Goal: Transaction & Acquisition: Purchase product/service

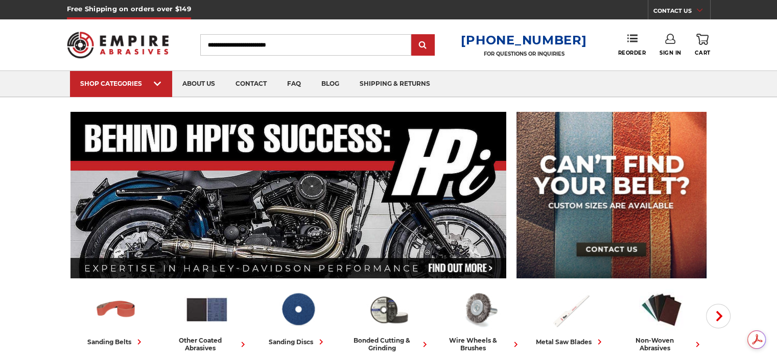
type input "**********"
click at [664, 44] on link "Sign In" at bounding box center [671, 45] width 22 height 22
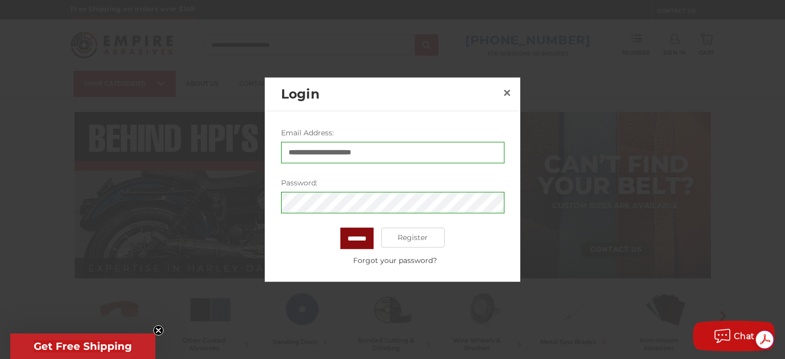
click at [349, 244] on input "*******" at bounding box center [356, 237] width 33 height 21
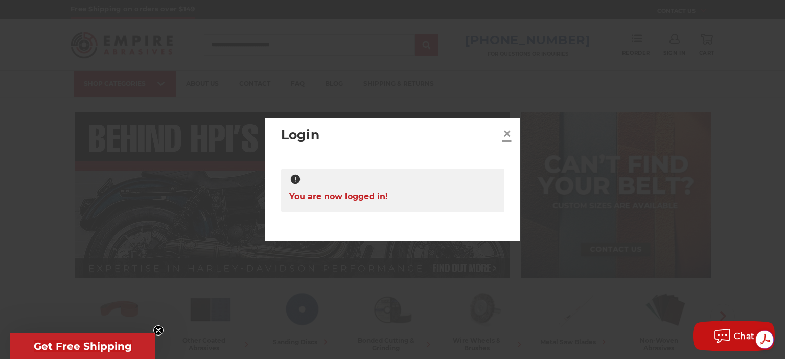
click at [510, 130] on span "×" at bounding box center [506, 134] width 9 height 20
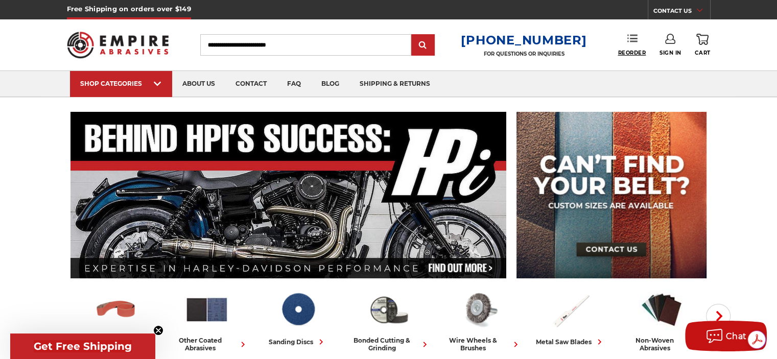
click at [629, 55] on span "Reorder" at bounding box center [632, 53] width 28 height 7
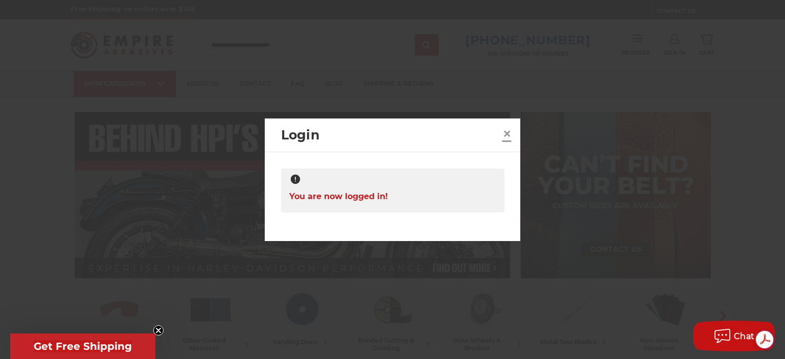
click at [502, 132] on span "×" at bounding box center [506, 134] width 9 height 20
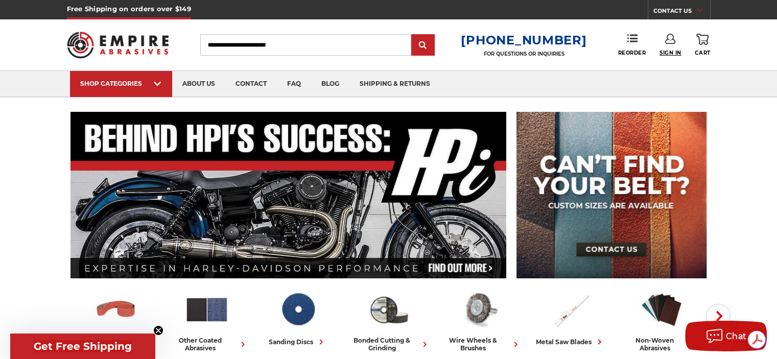
click at [670, 50] on span "Sign In" at bounding box center [671, 53] width 22 height 7
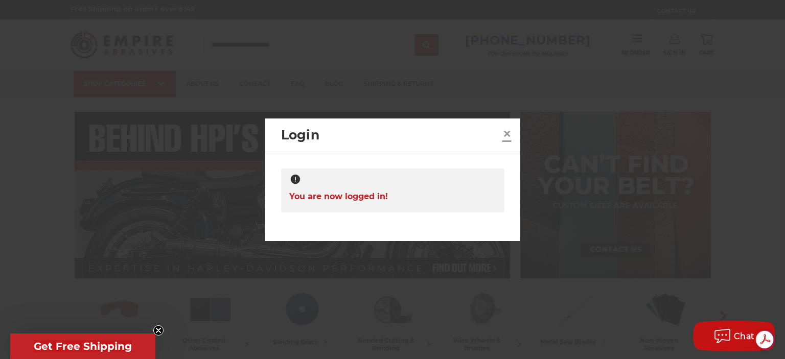
click at [505, 135] on span "×" at bounding box center [506, 134] width 9 height 20
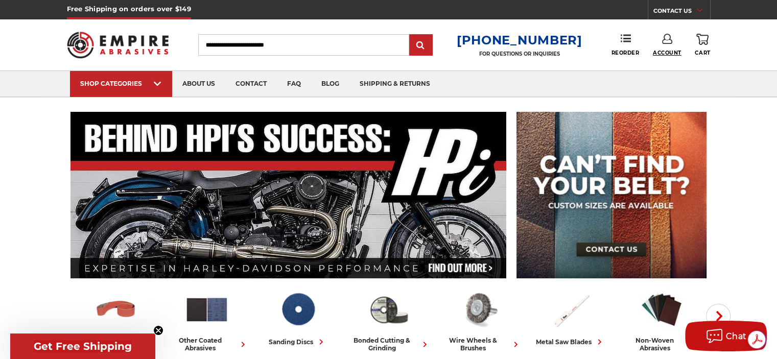
click at [666, 53] on span "Account" at bounding box center [667, 53] width 29 height 7
click at [673, 63] on link "Account" at bounding box center [666, 66] width 73 height 19
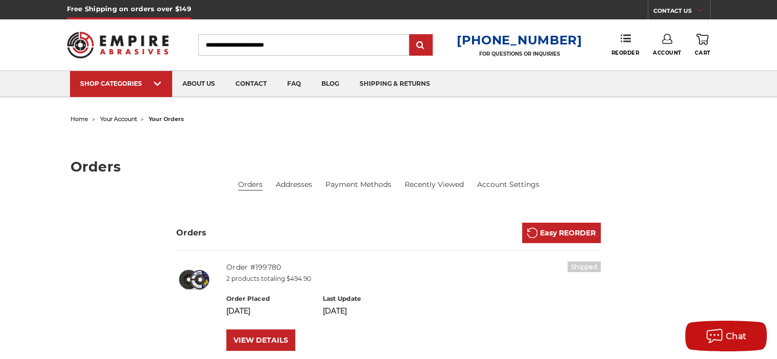
scroll to position [102, 0]
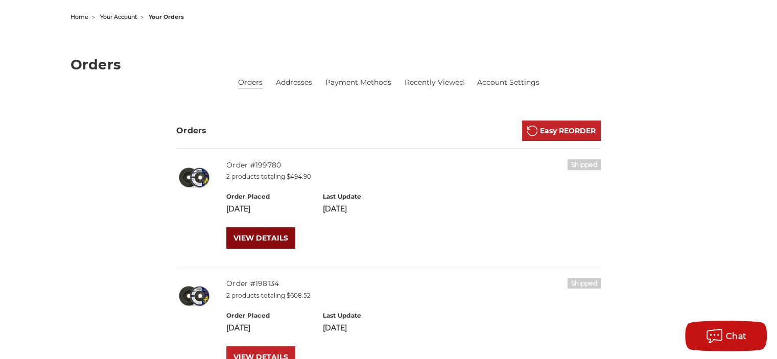
click at [255, 243] on link "VIEW DETAILS" at bounding box center [260, 237] width 69 height 21
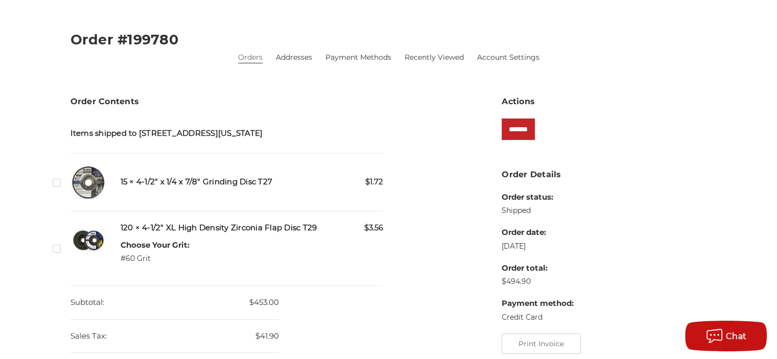
scroll to position [153, 0]
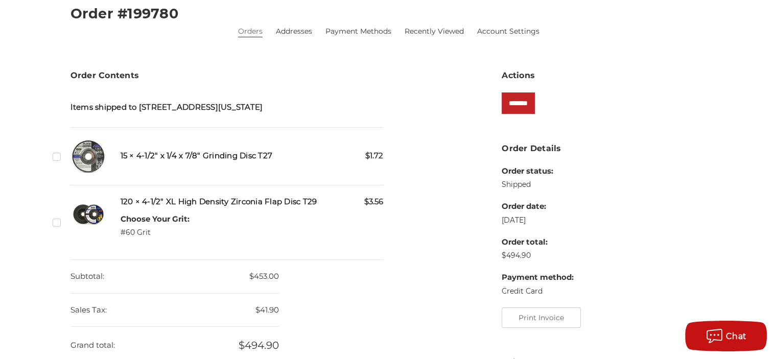
click at [53, 228] on label "Checkbox 543005 label" at bounding box center [58, 222] width 11 height 11
click at [90, 226] on img at bounding box center [88, 214] width 36 height 36
click at [166, 237] on dl "Choose Your Grit: #60 Grit" at bounding box center [155, 226] width 69 height 25
click at [178, 208] on h5 "120 × 4-1/2" XL High Density Zirconia Flap Disc T29" at bounding box center [252, 202] width 263 height 12
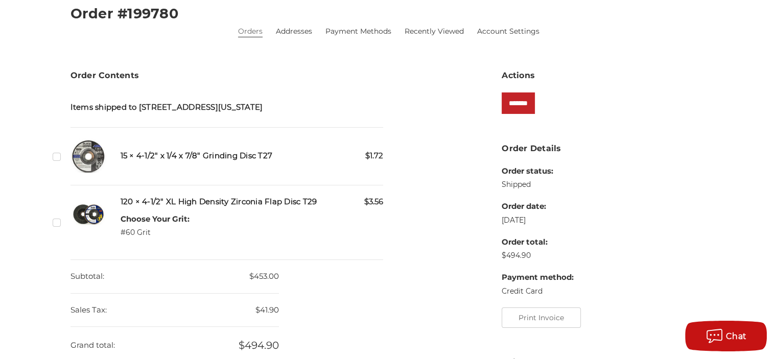
click at [55, 228] on label "Checkbox 543005 label" at bounding box center [58, 222] width 11 height 11
click at [431, 31] on link "Recently Viewed" at bounding box center [433, 31] width 59 height 11
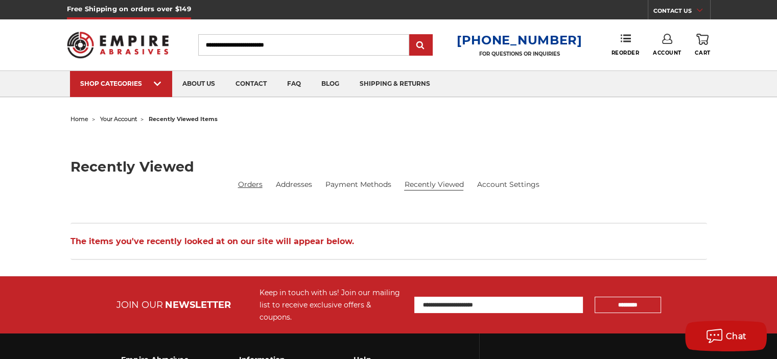
click at [245, 187] on link "Orders" at bounding box center [250, 184] width 25 height 11
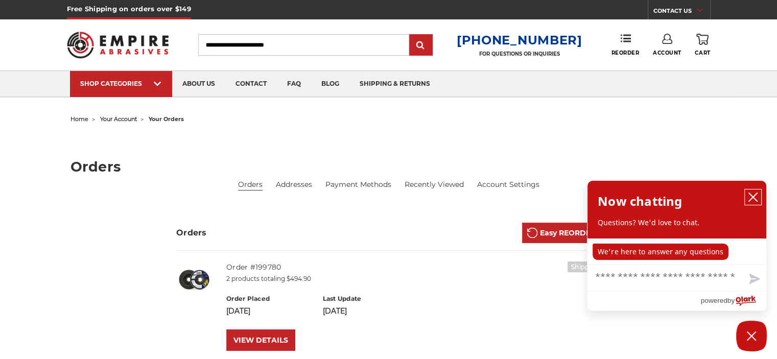
click at [755, 195] on icon "close chatbox" at bounding box center [753, 197] width 10 height 10
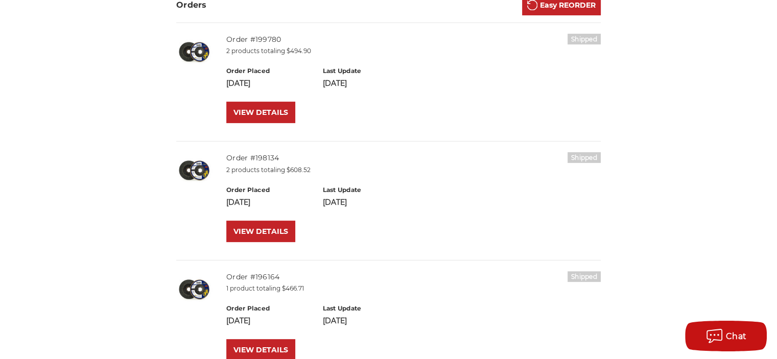
scroll to position [204, 0]
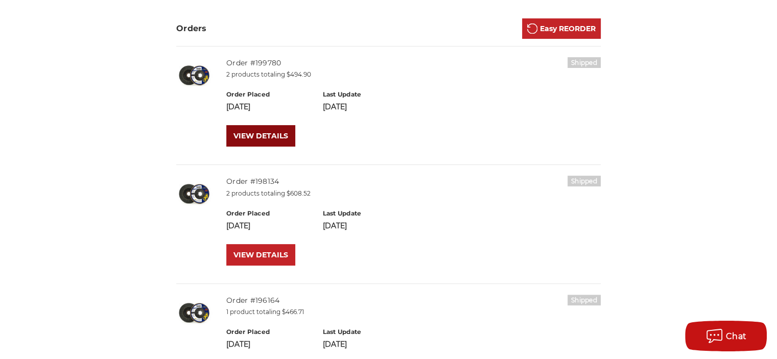
click at [237, 145] on link "VIEW DETAILS" at bounding box center [260, 135] width 69 height 21
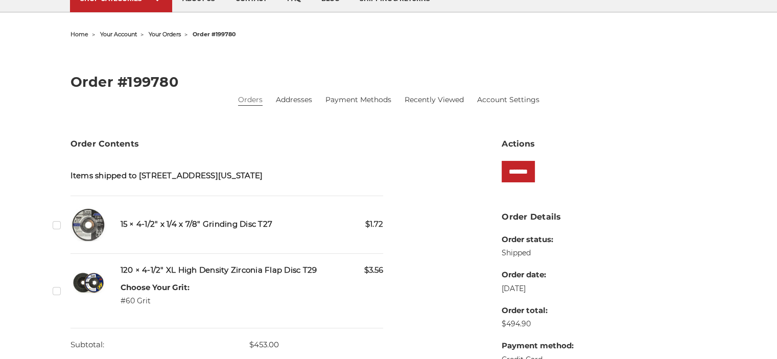
scroll to position [102, 0]
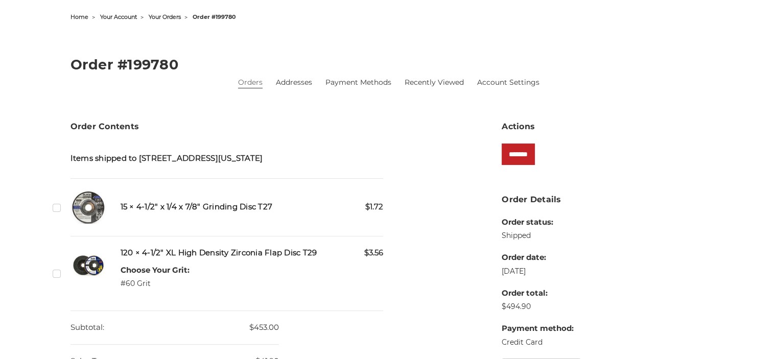
click at [236, 213] on h5 "15 × 4-1/2" x 1/4 x 7/8" Grinding Disc T27" at bounding box center [252, 207] width 263 height 12
click at [222, 275] on div "$3.56 120 × 4-1/2" XL High Density Zirconia Flap Disc T29 Choose Your Grit: #60…" at bounding box center [252, 273] width 263 height 53
click at [218, 259] on h5 "120 × 4-1/2" XL High Density Zirconia Flap Disc T29" at bounding box center [252, 253] width 263 height 12
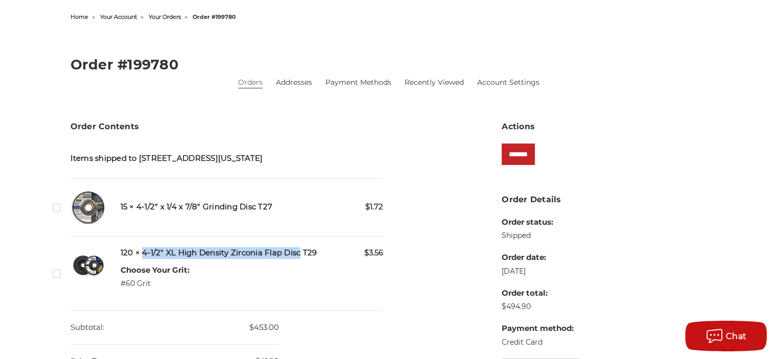
drag, startPoint x: 142, startPoint y: 263, endPoint x: 298, endPoint y: 264, distance: 156.8
click at [298, 259] on h5 "120 × 4-1/2" XL High Density Zirconia Flap Disc T29" at bounding box center [252, 253] width 263 height 12
copy h5 "4-1/2" XL High Density Zirconia Flap Disc"
click at [152, 255] on li "Checkbox 543005 label $3.56 120 × 4-1/2" XL High Density Zirconia Flap Disc T29…" at bounding box center [226, 274] width 313 height 75
click at [144, 259] on h5 "120 × 4-1/2" XL High Density Zirconia Flap Disc T29" at bounding box center [252, 253] width 263 height 12
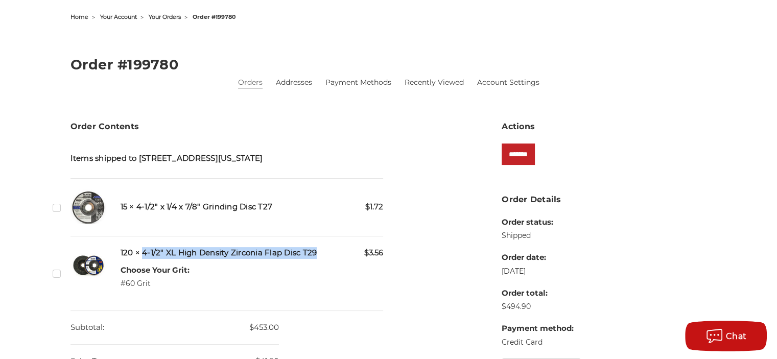
drag, startPoint x: 143, startPoint y: 264, endPoint x: 319, endPoint y: 259, distance: 175.8
click at [319, 259] on h5 "120 × 4-1/2" XL High Density Zirconia Flap Disc T29" at bounding box center [252, 253] width 263 height 12
copy h5 "4-1/2" XL High Density Zirconia Flap Disc T29"
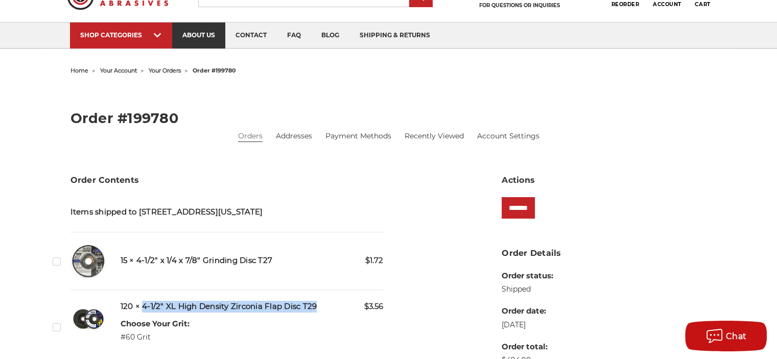
scroll to position [0, 0]
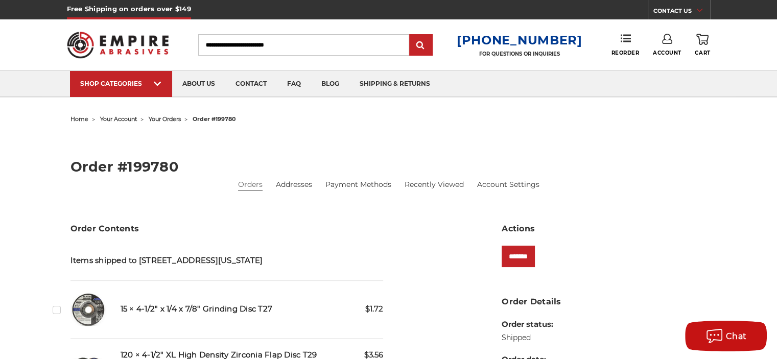
click at [216, 40] on input "Search" at bounding box center [303, 44] width 211 height 21
paste input "**********"
type input "**********"
click at [411, 35] on input "submit" at bounding box center [421, 45] width 20 height 20
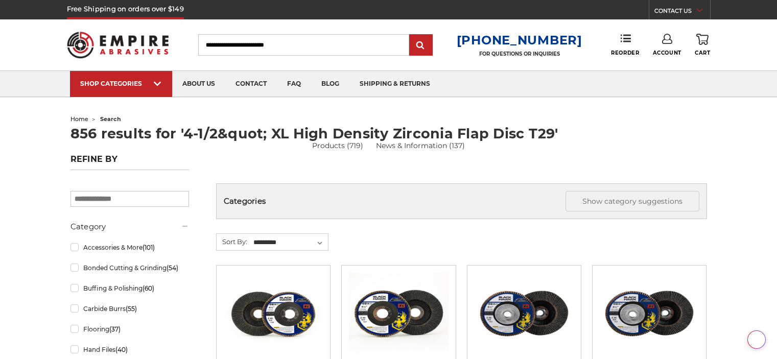
scroll to position [48, 0]
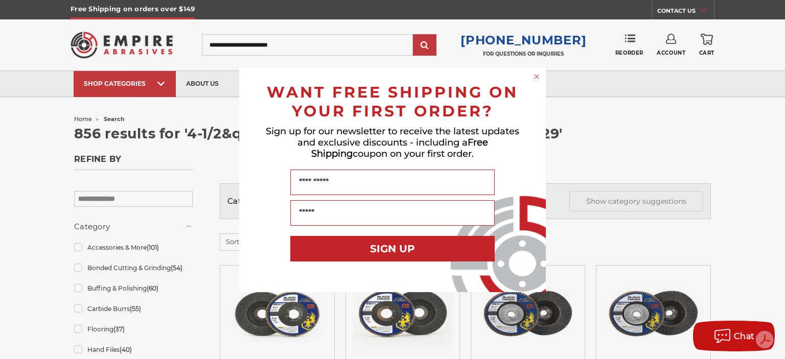
click at [537, 77] on circle "Close dialog" at bounding box center [537, 77] width 10 height 10
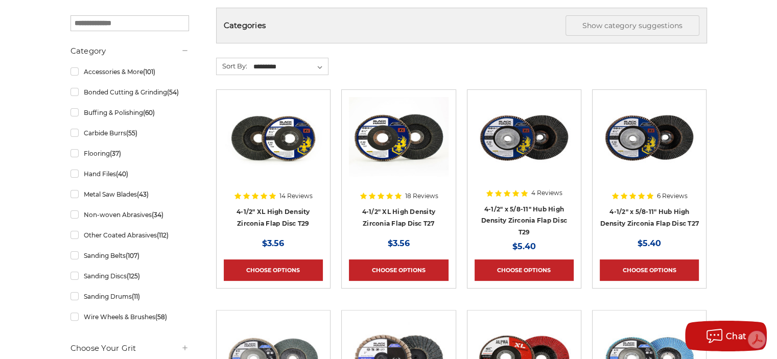
scroll to position [153, 0]
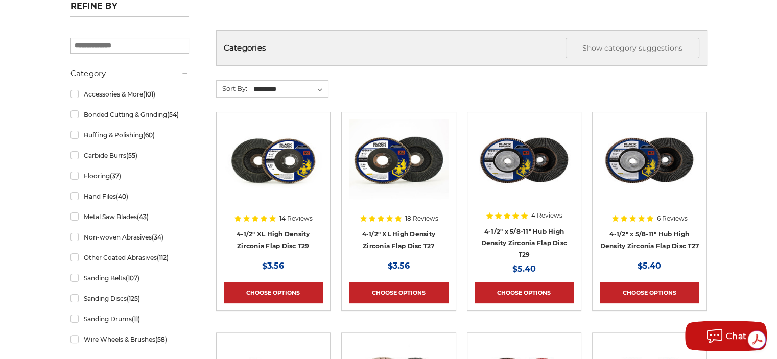
click at [287, 234] on div at bounding box center [273, 185] width 99 height 131
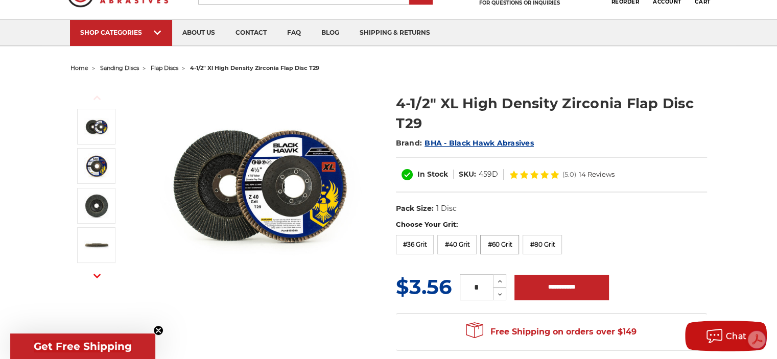
click at [507, 243] on label "#60 Grit" at bounding box center [499, 244] width 39 height 19
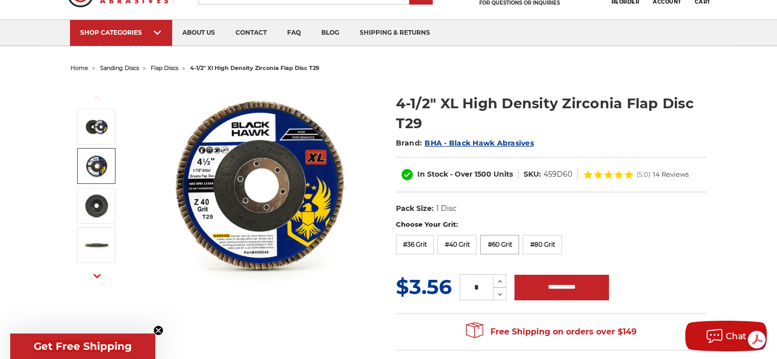
click at [503, 242] on label "#60 Grit" at bounding box center [499, 244] width 39 height 19
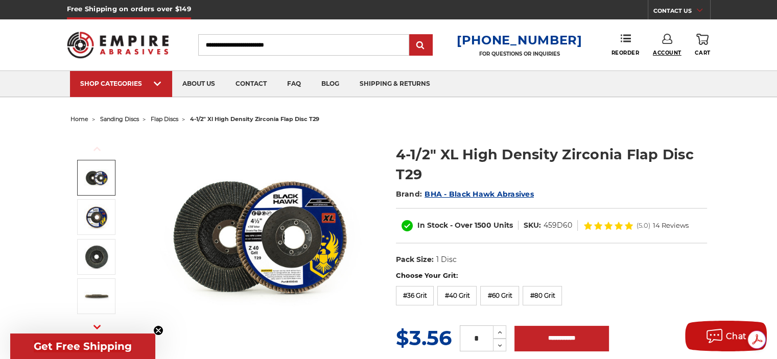
click at [670, 51] on span "Account" at bounding box center [667, 53] width 29 height 7
click at [673, 67] on link "Account" at bounding box center [666, 66] width 73 height 19
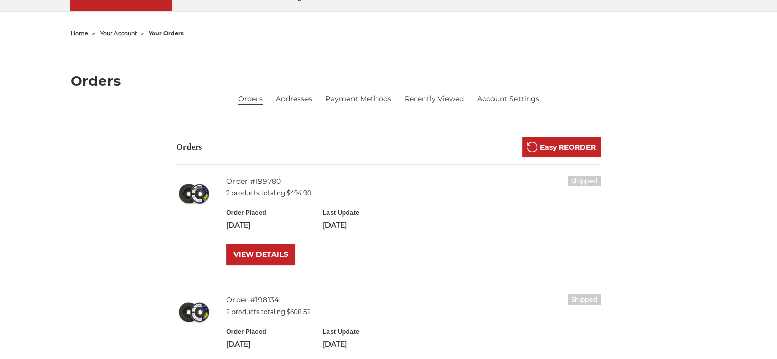
scroll to position [153, 0]
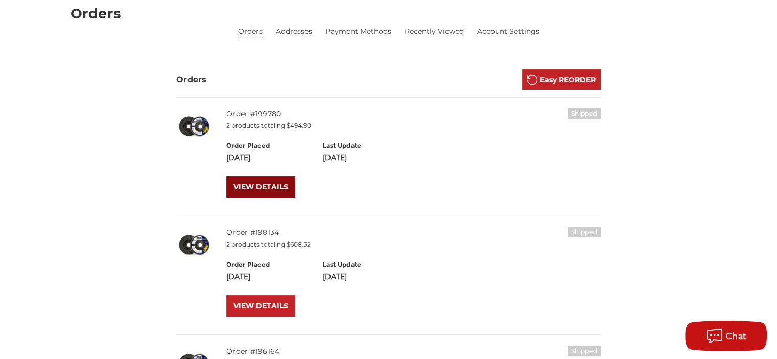
click at [264, 183] on link "VIEW DETAILS" at bounding box center [260, 186] width 69 height 21
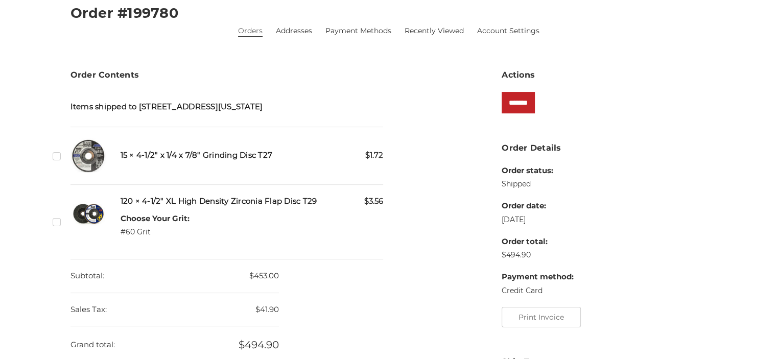
scroll to position [204, 0]
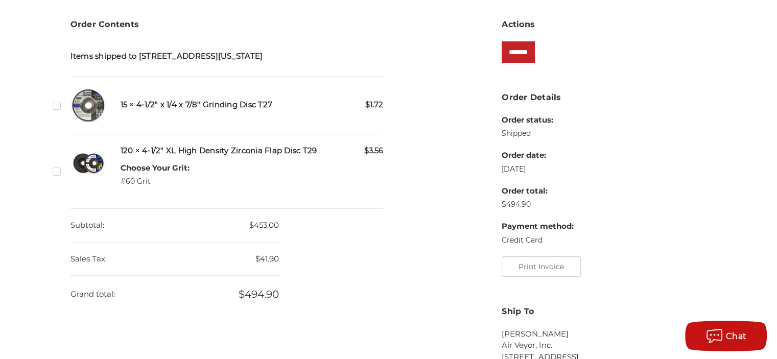
click at [55, 177] on label "Checkbox 543005 label" at bounding box center [58, 171] width 11 height 11
click at [523, 52] on input "*******" at bounding box center [518, 51] width 33 height 21
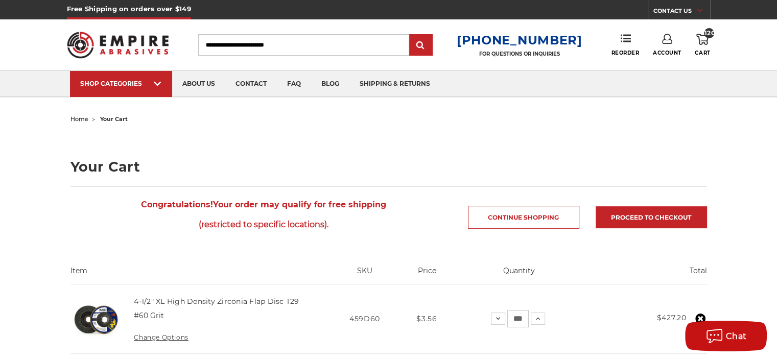
click at [673, 45] on link "Account" at bounding box center [667, 45] width 29 height 22
click at [668, 73] on link "Account" at bounding box center [666, 66] width 73 height 19
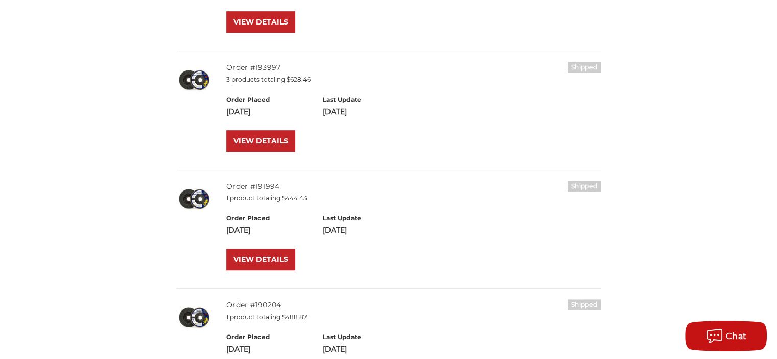
scroll to position [562, 0]
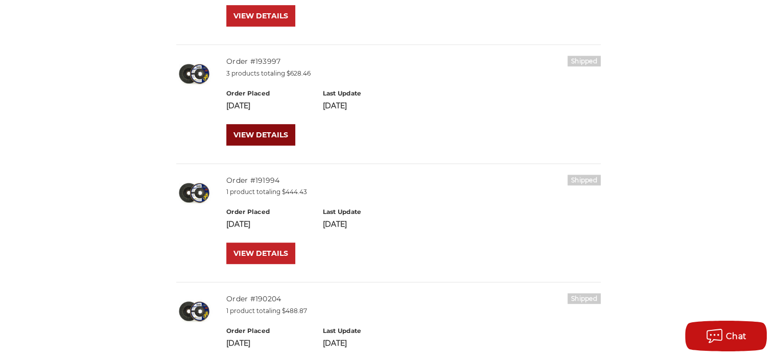
click at [253, 134] on link "VIEW DETAILS" at bounding box center [260, 134] width 69 height 21
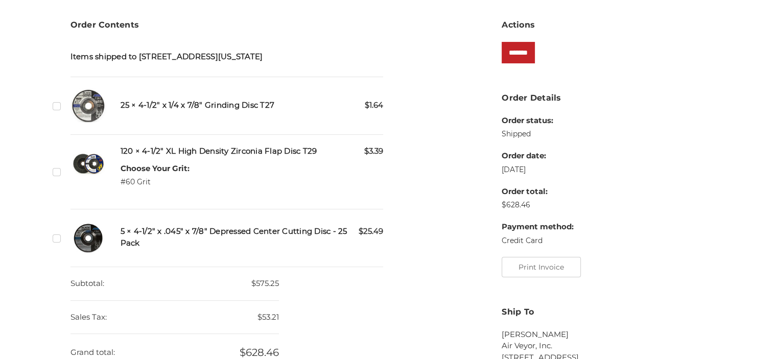
scroll to position [204, 0]
click at [57, 243] on label "Checkbox 527428 label" at bounding box center [58, 237] width 11 height 11
click at [52, 117] on div "home your account your orders order #193997 Order #193997 Orders Addresses Paym…" at bounding box center [389, 273] width 722 height 731
click at [52, 118] on div "home your account your orders order #193997 Order #193997 Orders Addresses Paym…" at bounding box center [389, 273] width 722 height 731
click at [55, 111] on label "Checkbox 527427 label" at bounding box center [58, 105] width 11 height 11
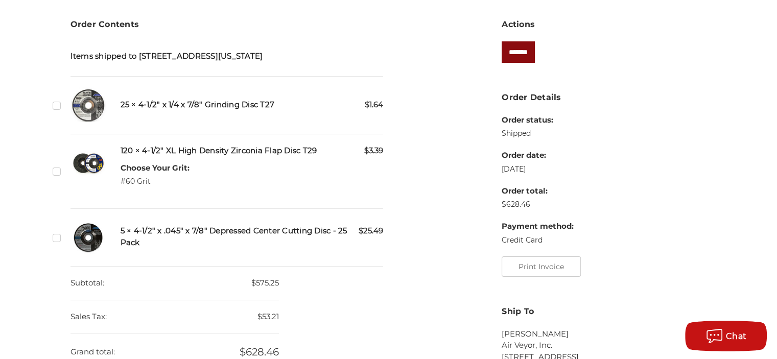
click at [535, 51] on input "*******" at bounding box center [518, 51] width 33 height 21
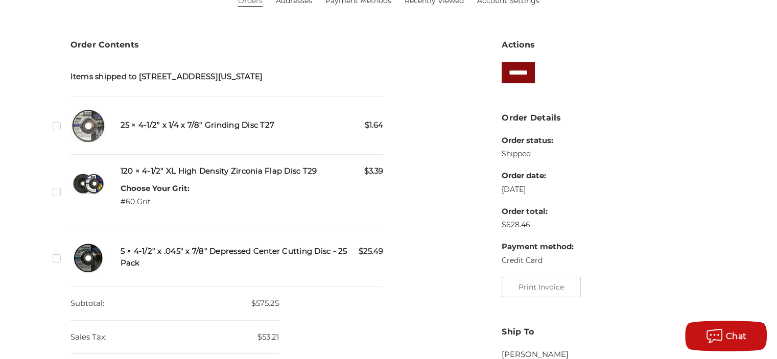
scroll to position [0, 0]
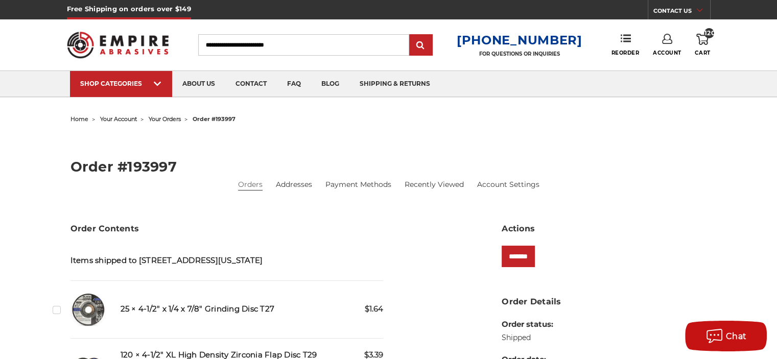
click at [702, 32] on div "Toggle menu Menu Search 1-800-816-3824 FOR QUESTIONS OR INQUIRIES Phone Reorder…" at bounding box center [389, 44] width 644 height 51
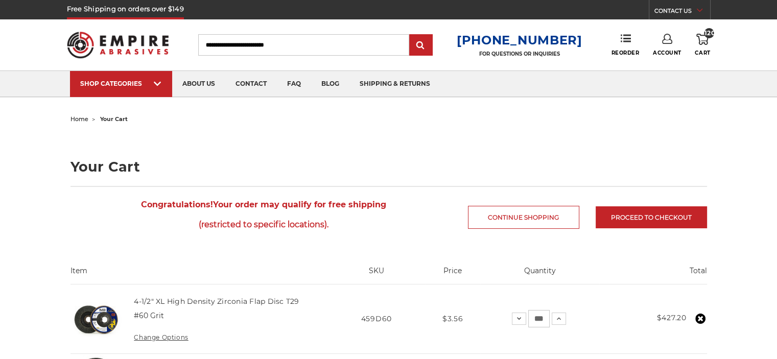
click at [701, 46] on link "120 Cart" at bounding box center [702, 45] width 15 height 22
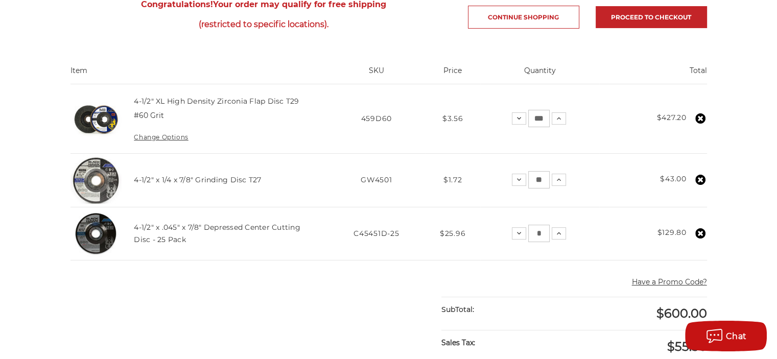
scroll to position [204, 0]
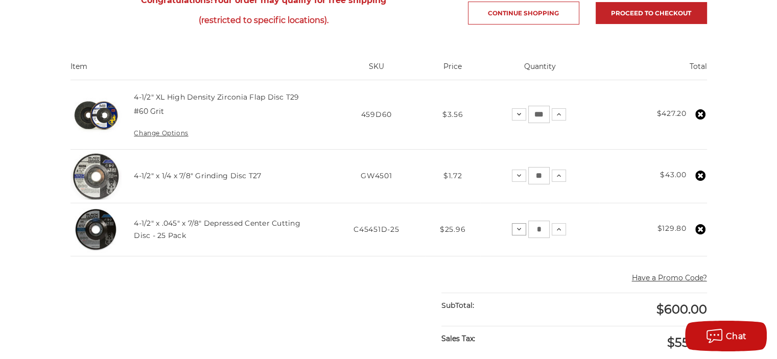
click at [518, 228] on icon at bounding box center [519, 229] width 8 height 8
drag, startPoint x: 541, startPoint y: 231, endPoint x: 526, endPoint y: 230, distance: 15.3
click at [526, 230] on div "Decrease Quantity: * Increase Quantity:" at bounding box center [539, 229] width 54 height 17
type input "*"
click at [510, 262] on main "home your cart Your Cart Congratulations! Your order may qualify for free shipp…" at bounding box center [388, 296] width 647 height 777
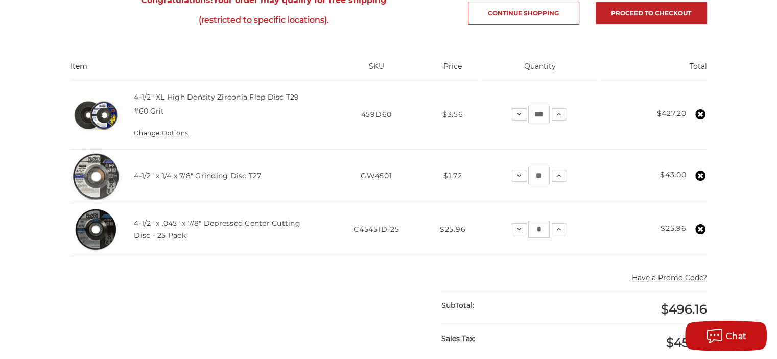
click at [536, 177] on input "**" at bounding box center [538, 175] width 21 height 17
drag, startPoint x: 542, startPoint y: 175, endPoint x: 528, endPoint y: 174, distance: 13.8
click at [528, 174] on input "**" at bounding box center [538, 175] width 21 height 17
click at [534, 188] on td "Quantity: Decrease Quantity: ** Increase Quantity:" at bounding box center [540, 176] width 120 height 54
drag, startPoint x: 543, startPoint y: 177, endPoint x: 548, endPoint y: 157, distance: 20.6
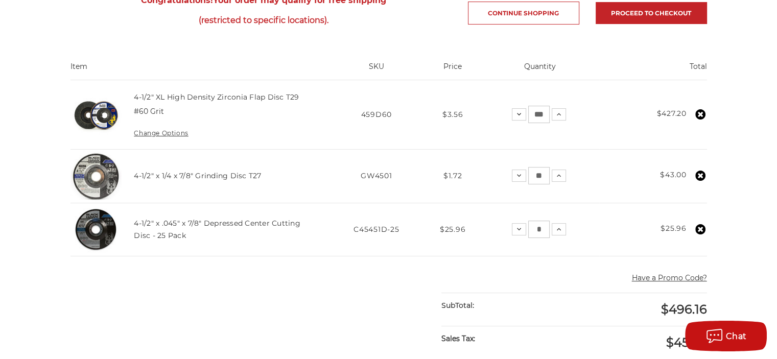
click at [524, 171] on div "Decrease Quantity: ** Increase Quantity:" at bounding box center [539, 175] width 54 height 17
type input "**"
click at [605, 192] on td "Total $43.00" at bounding box center [652, 176] width 107 height 54
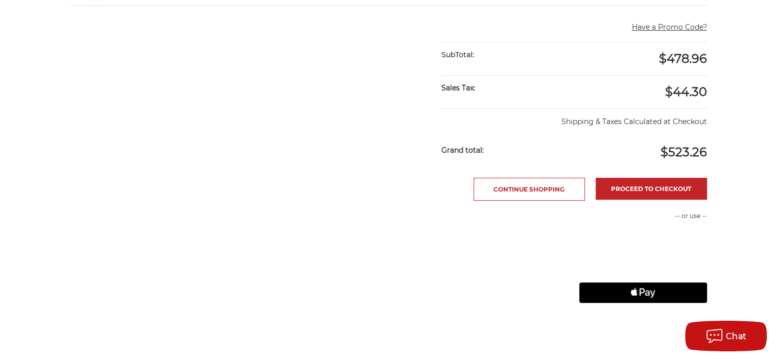
scroll to position [460, 0]
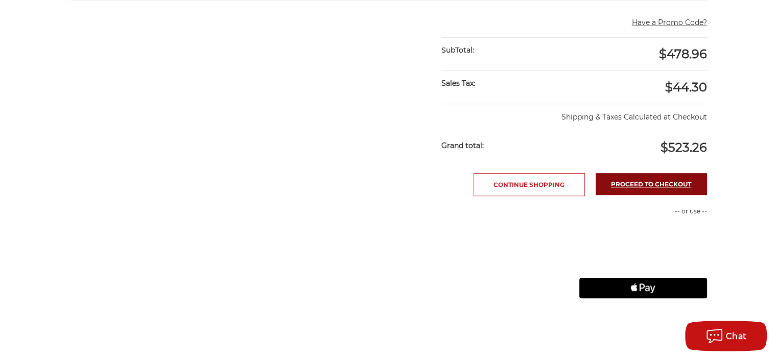
click at [640, 183] on link "Proceed to checkout" at bounding box center [651, 184] width 111 height 22
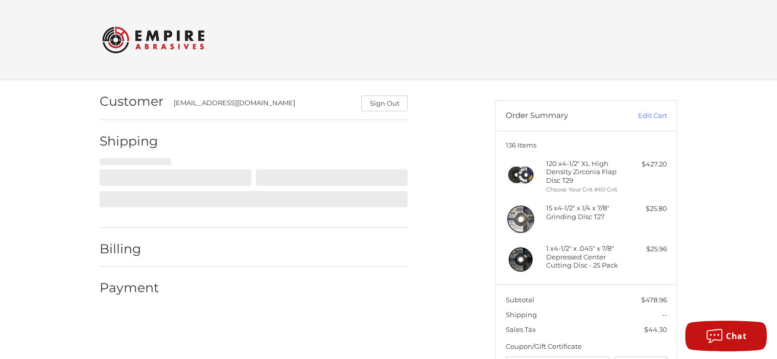
scroll to position [48, 0]
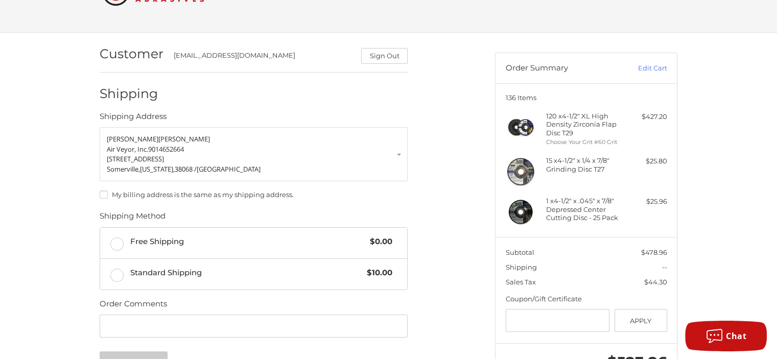
click at [103, 192] on label "My billing address is the same as my shipping address." at bounding box center [254, 195] width 308 height 8
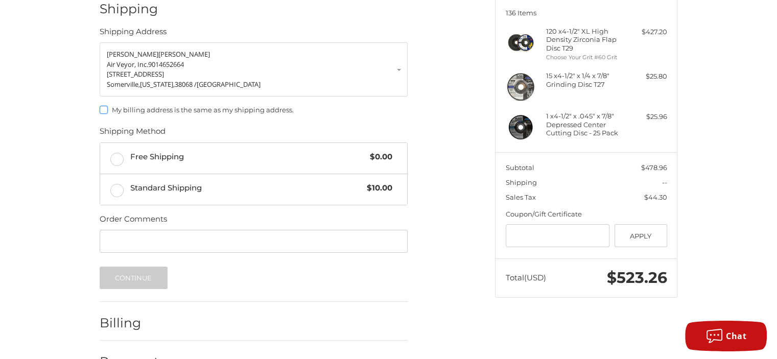
scroll to position [150, 0]
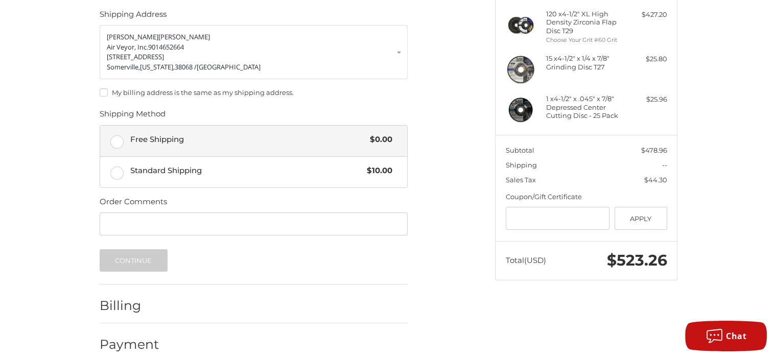
click at [153, 140] on span "Free Shipping" at bounding box center [247, 140] width 235 height 12
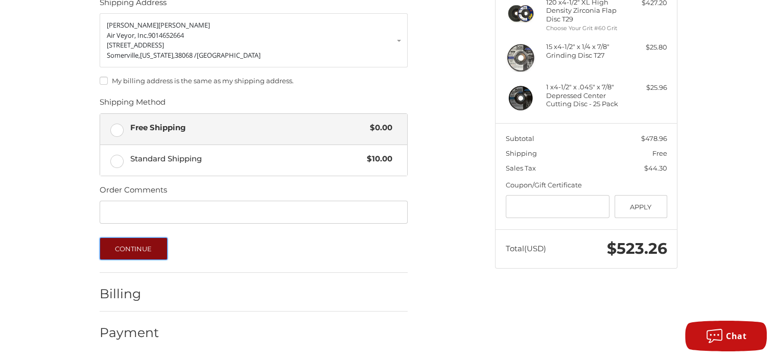
click at [135, 243] on button "Continue" at bounding box center [134, 249] width 68 height 22
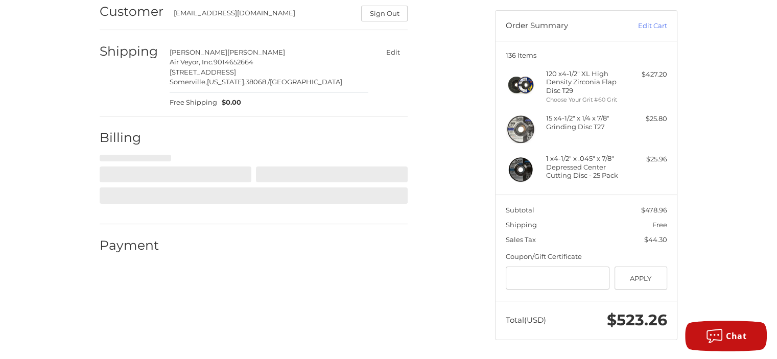
select select "**"
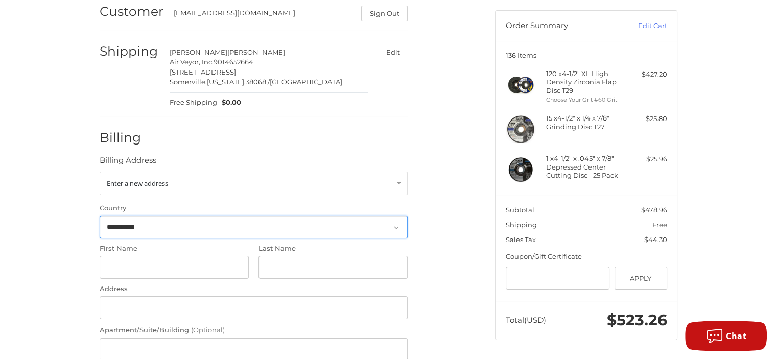
scroll to position [134, 0]
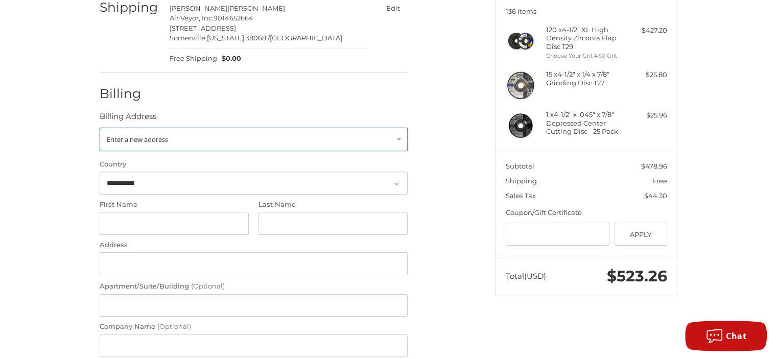
click at [144, 143] on span "Enter a new address" at bounding box center [137, 139] width 61 height 9
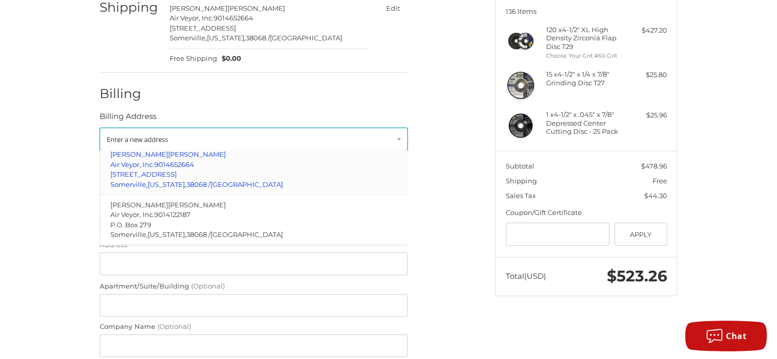
scroll to position [51, 0]
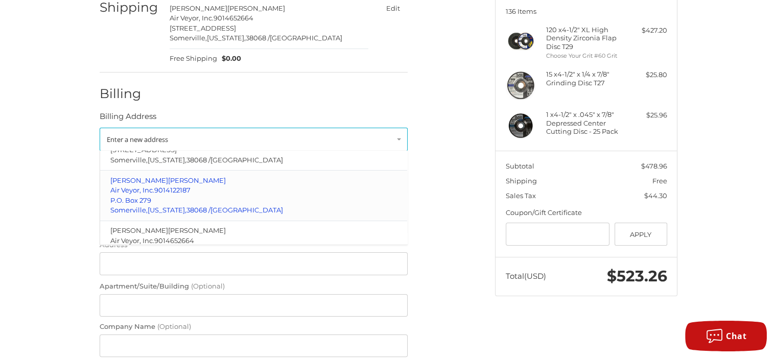
click at [139, 196] on span "P.O. Box 279" at bounding box center [130, 200] width 41 height 8
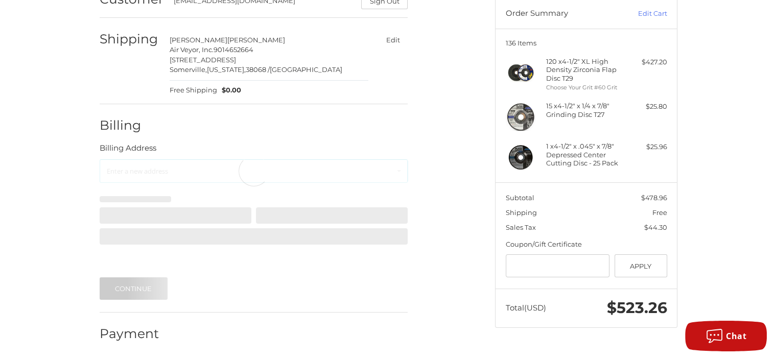
scroll to position [90, 0]
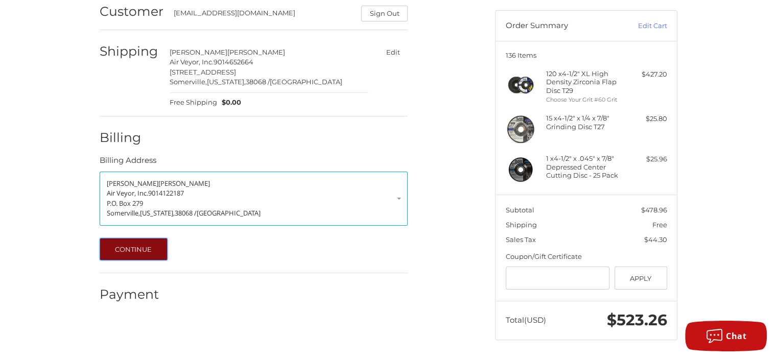
click at [124, 249] on button "Continue" at bounding box center [134, 249] width 68 height 22
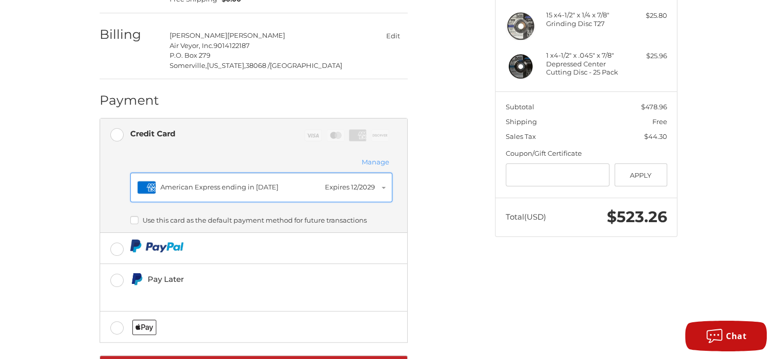
scroll to position [239, 0]
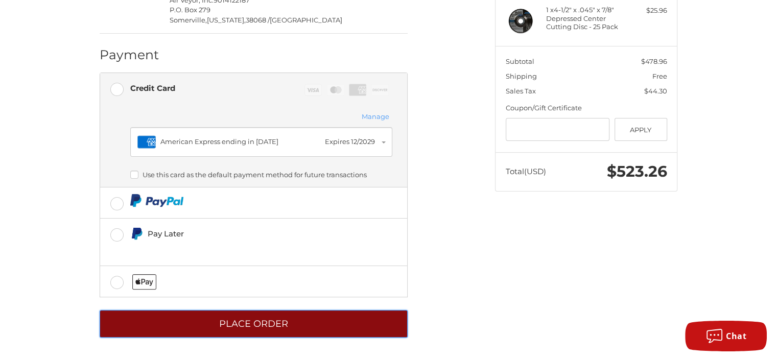
click at [231, 323] on button "Place Order" at bounding box center [254, 324] width 308 height 28
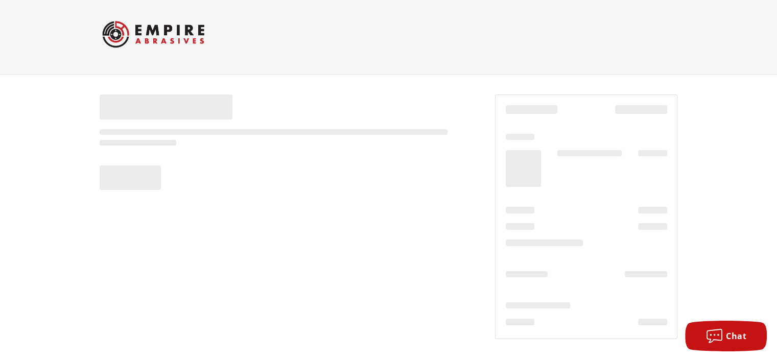
scroll to position [6, 0]
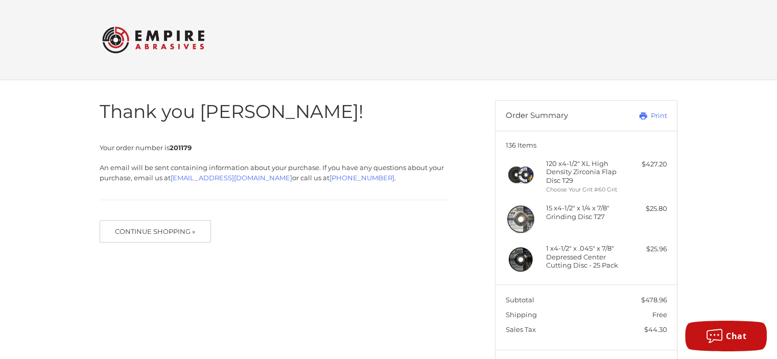
scroll to position [49, 0]
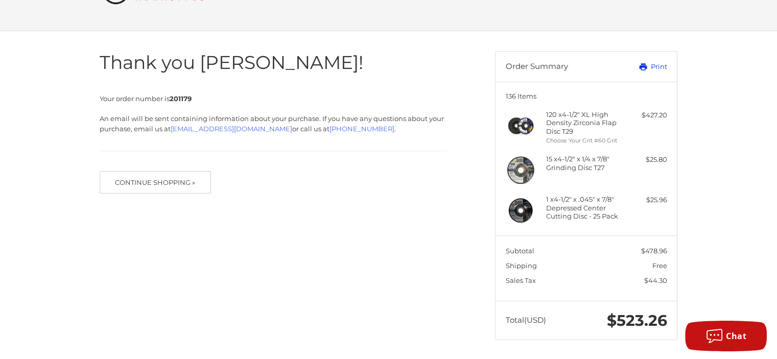
click at [641, 64] on icon at bounding box center [643, 66] width 9 height 9
